Goal: Task Accomplishment & Management: Complete application form

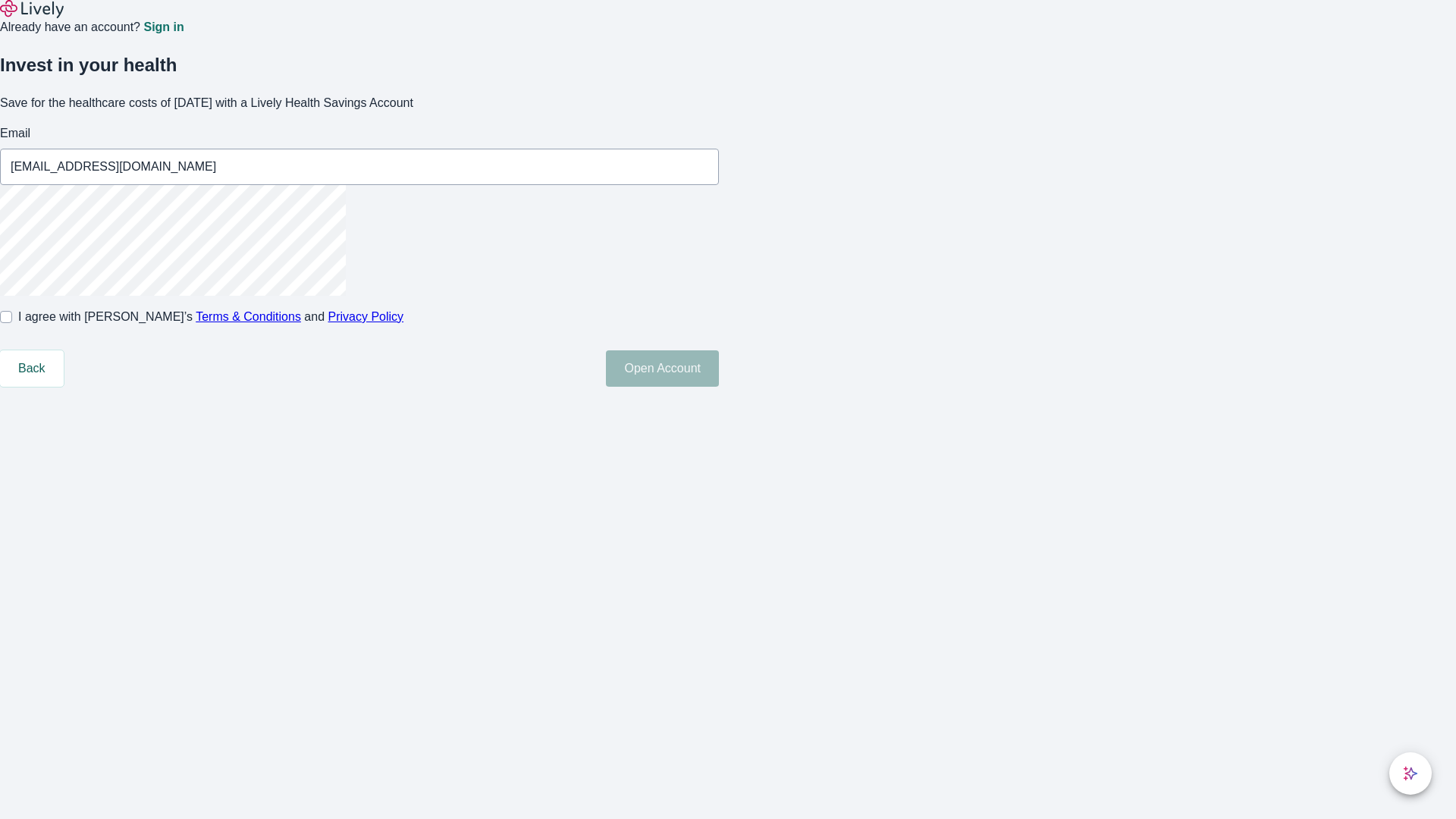
click at [12, 323] on input "I agree with Lively’s Terms & Conditions and Privacy Policy" at bounding box center [6, 316] width 12 height 12
checkbox input "true"
click at [719, 387] on button "Open Account" at bounding box center [662, 368] width 113 height 37
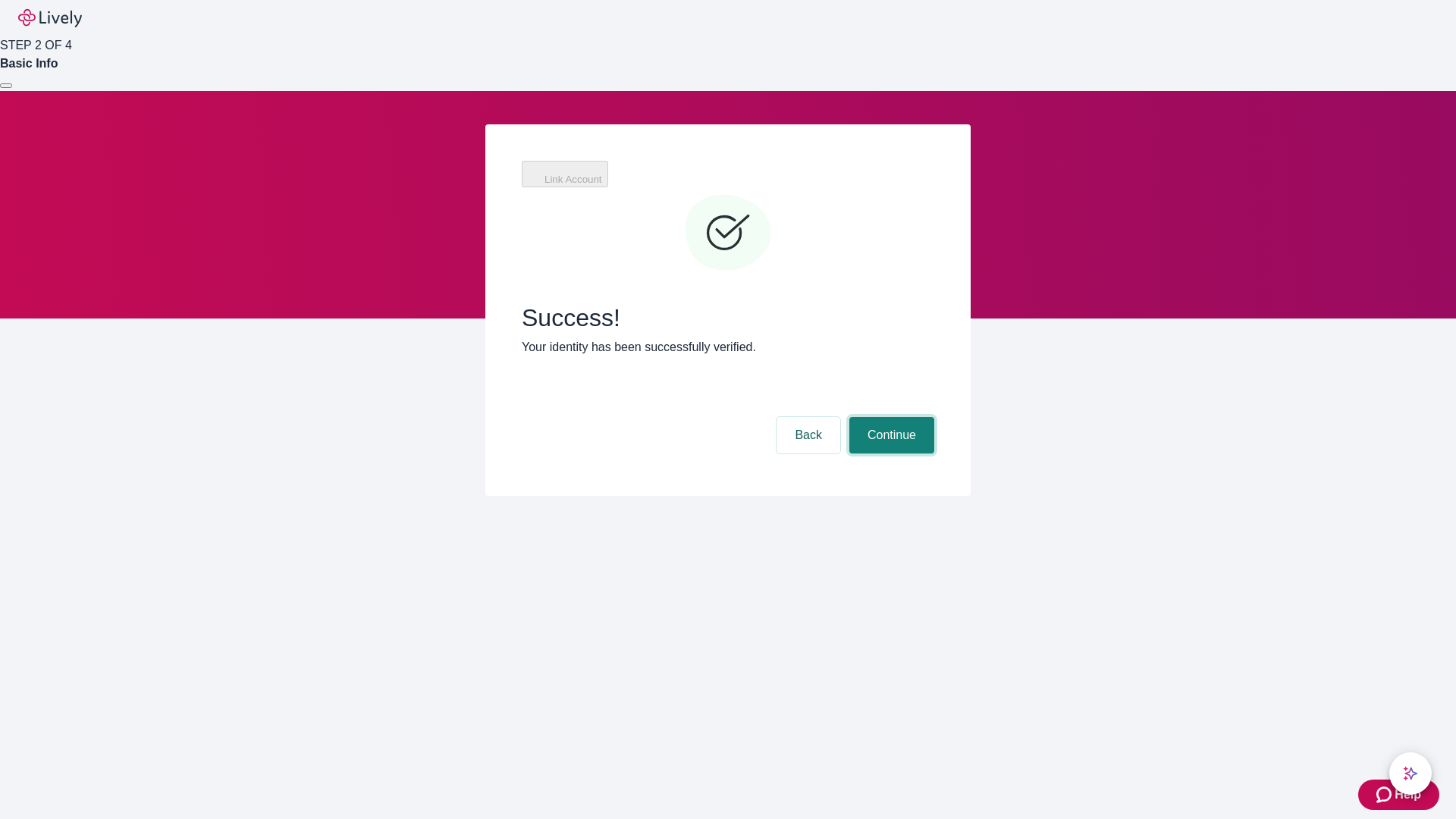
click at [889, 417] on button "Continue" at bounding box center [892, 435] width 85 height 37
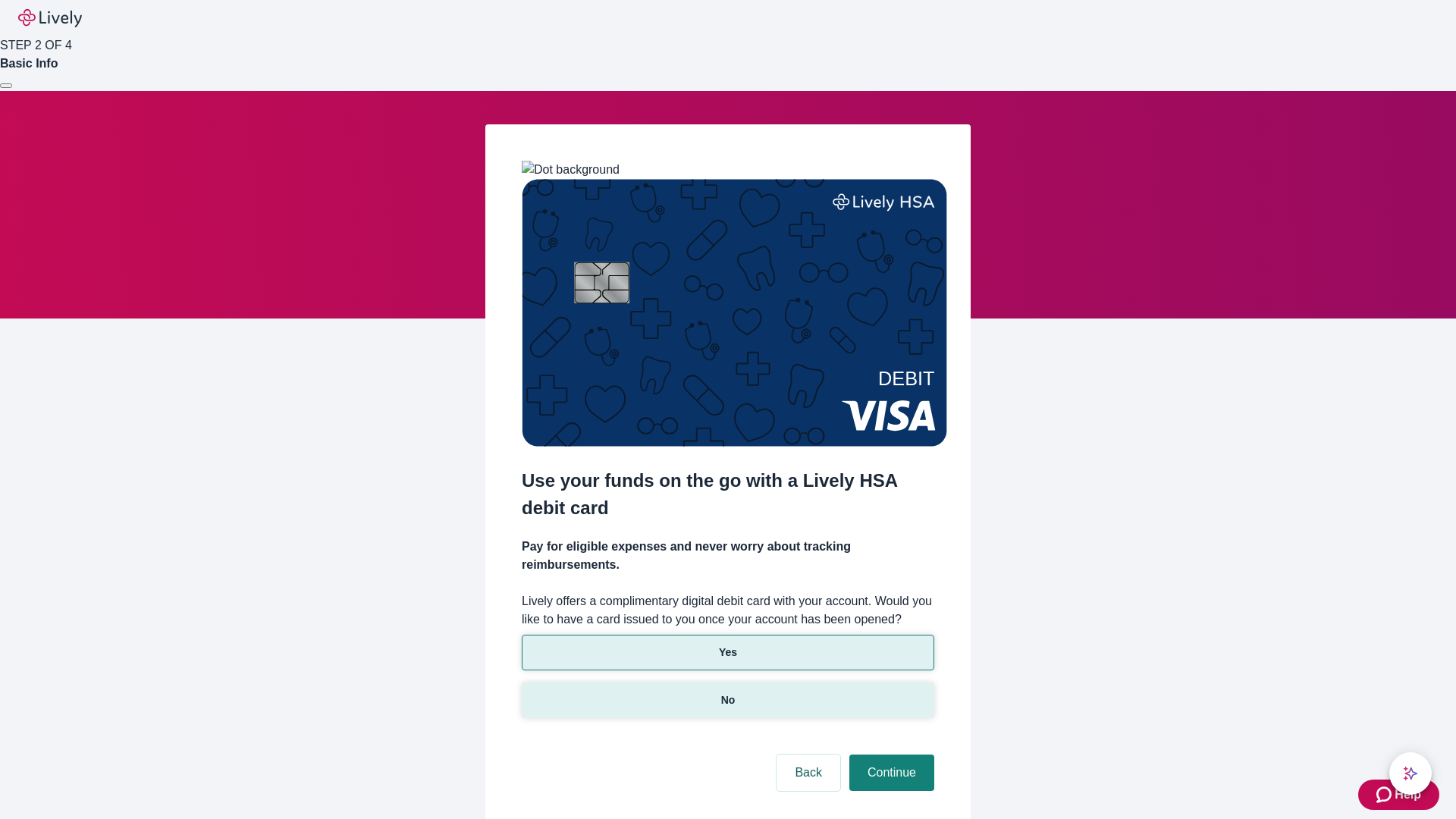
click at [728, 692] on p "No" at bounding box center [728, 700] width 15 height 16
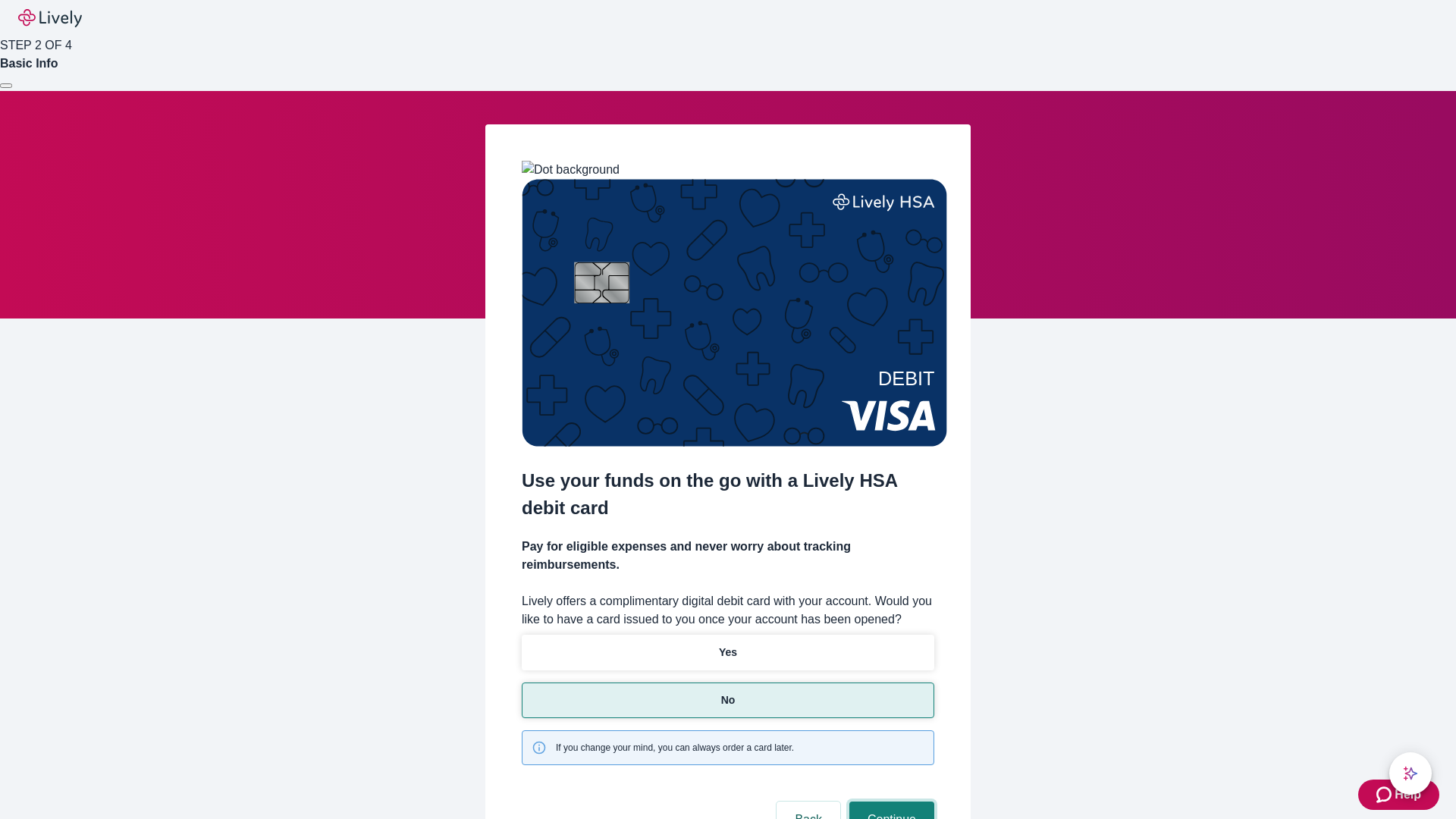
click at [889, 802] on button "Continue" at bounding box center [892, 820] width 85 height 37
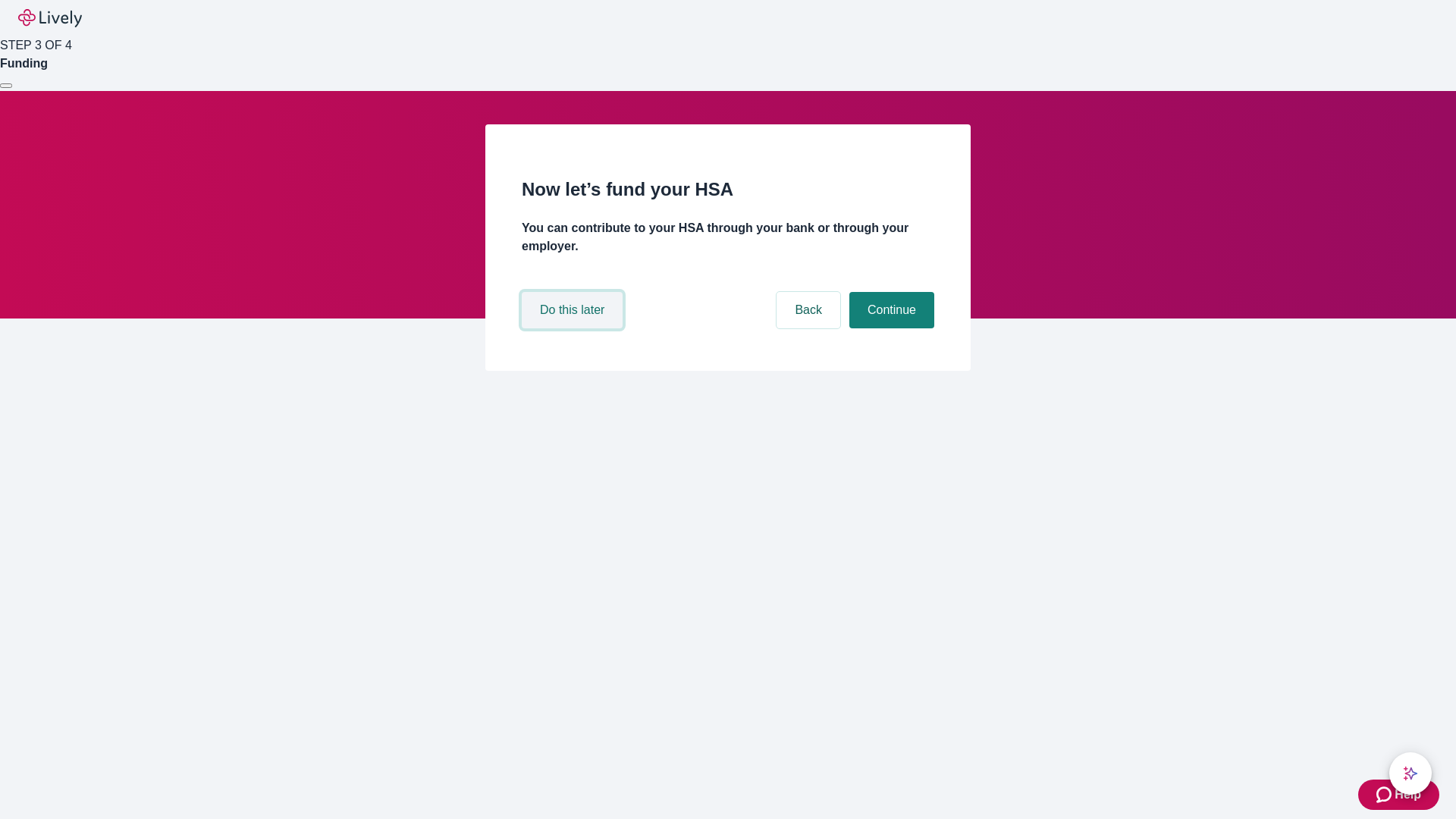
click at [574, 328] on button "Do this later" at bounding box center [572, 310] width 101 height 37
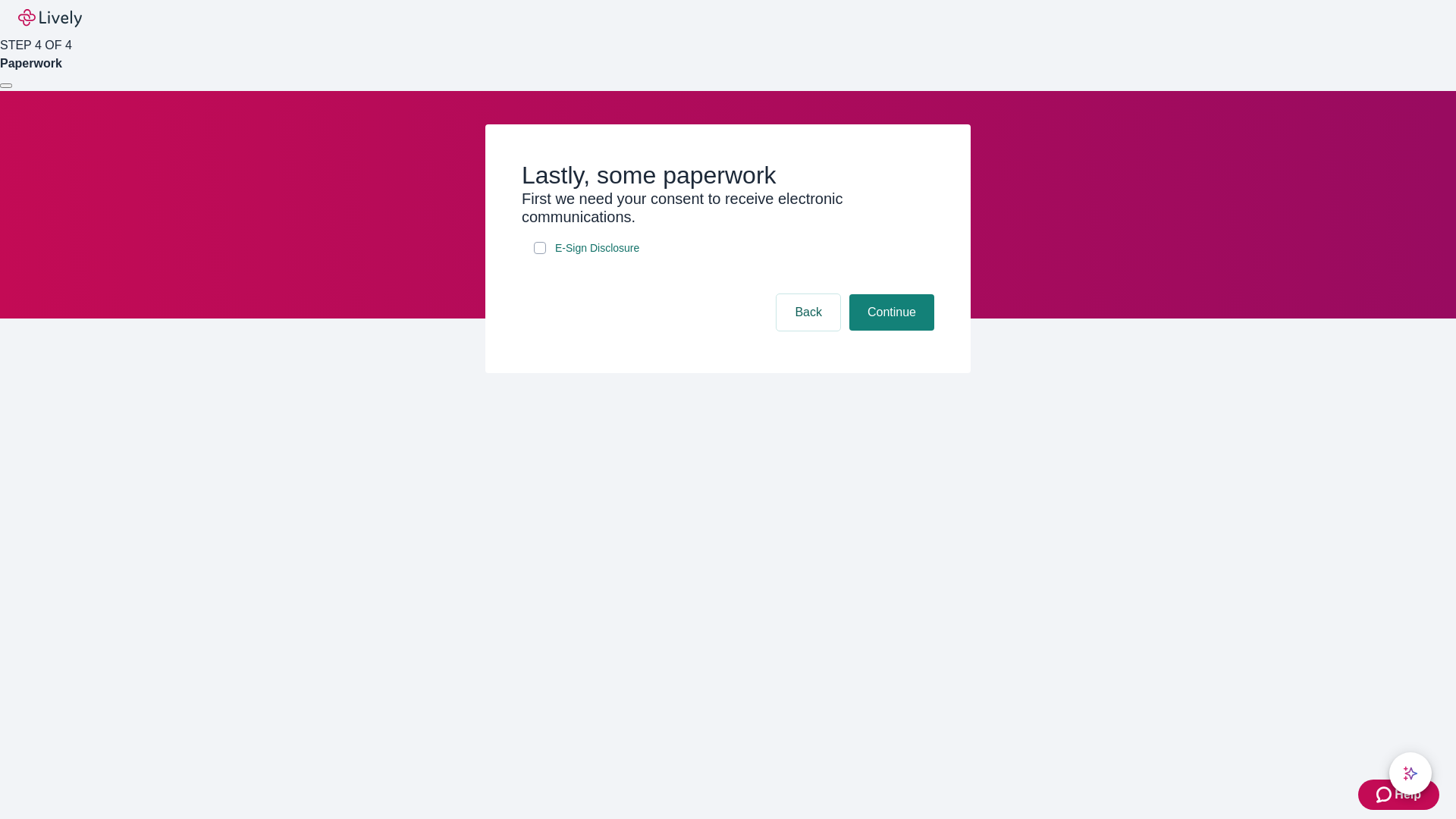
click at [540, 254] on input "E-Sign Disclosure" at bounding box center [539, 247] width 12 height 12
checkbox input "true"
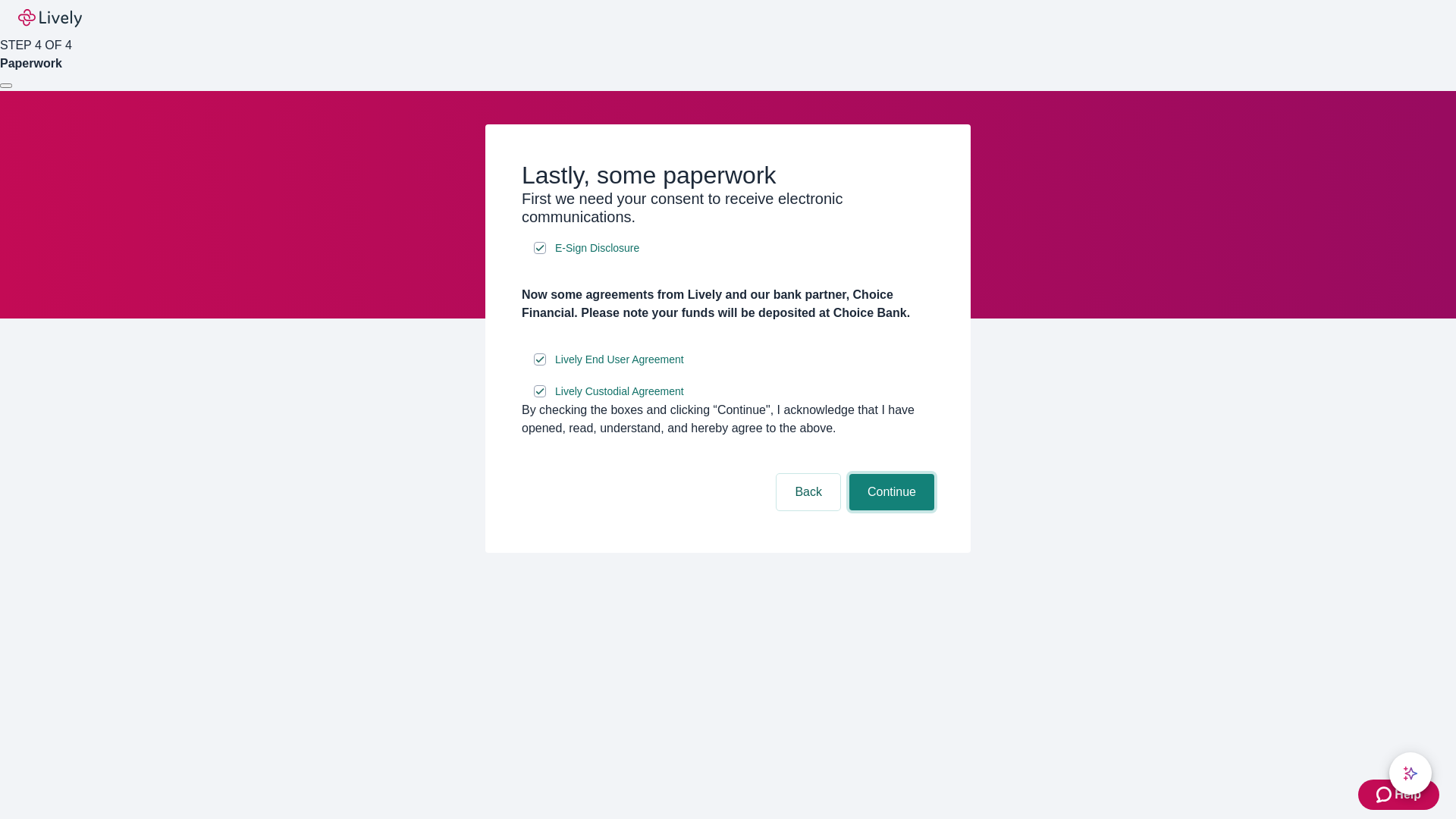
click at [889, 510] on button "Continue" at bounding box center [892, 492] width 85 height 37
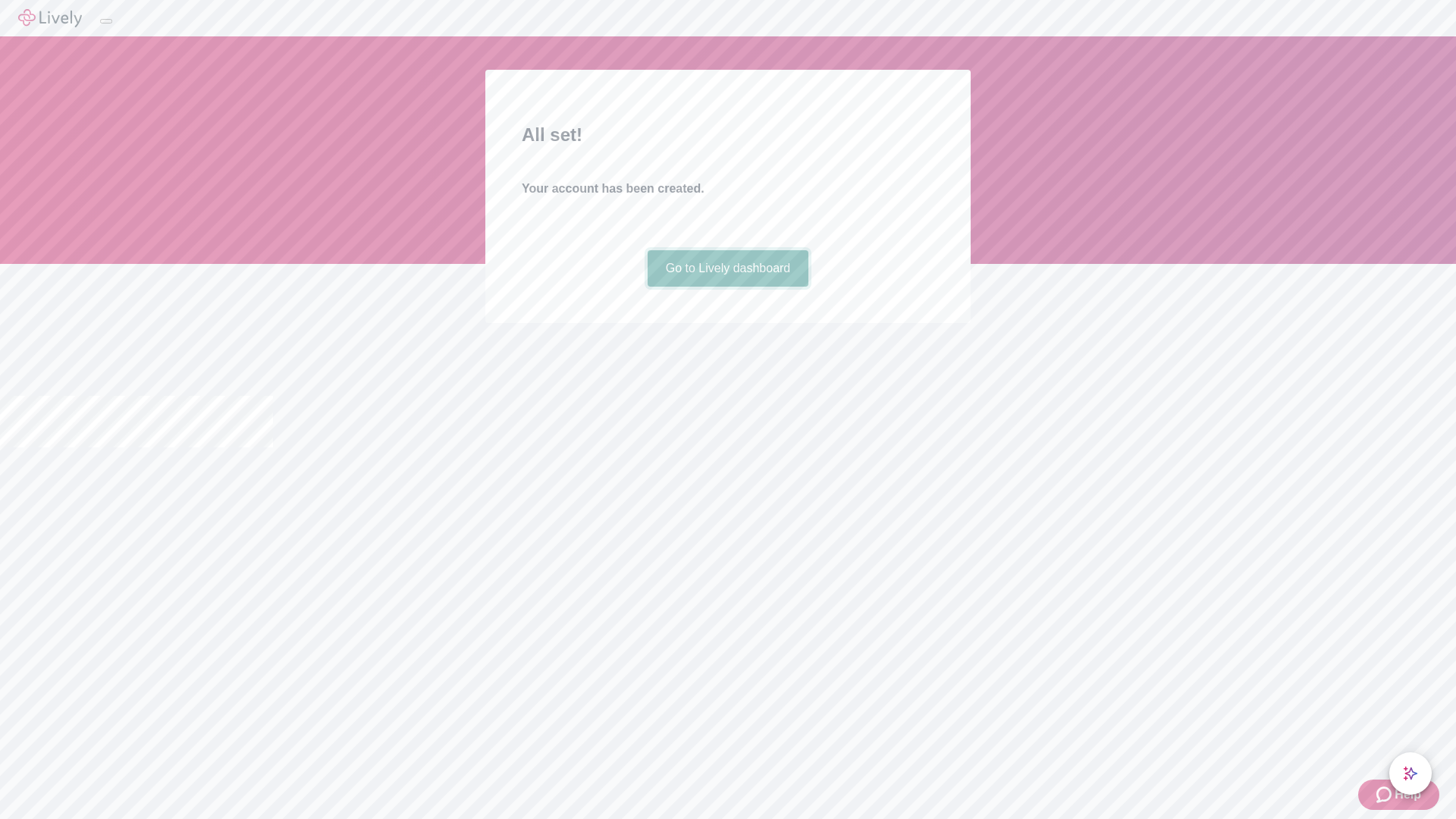
click at [728, 286] on link "Go to Lively dashboard" at bounding box center [728, 268] width 162 height 37
